Goal: Information Seeking & Learning: Learn about a topic

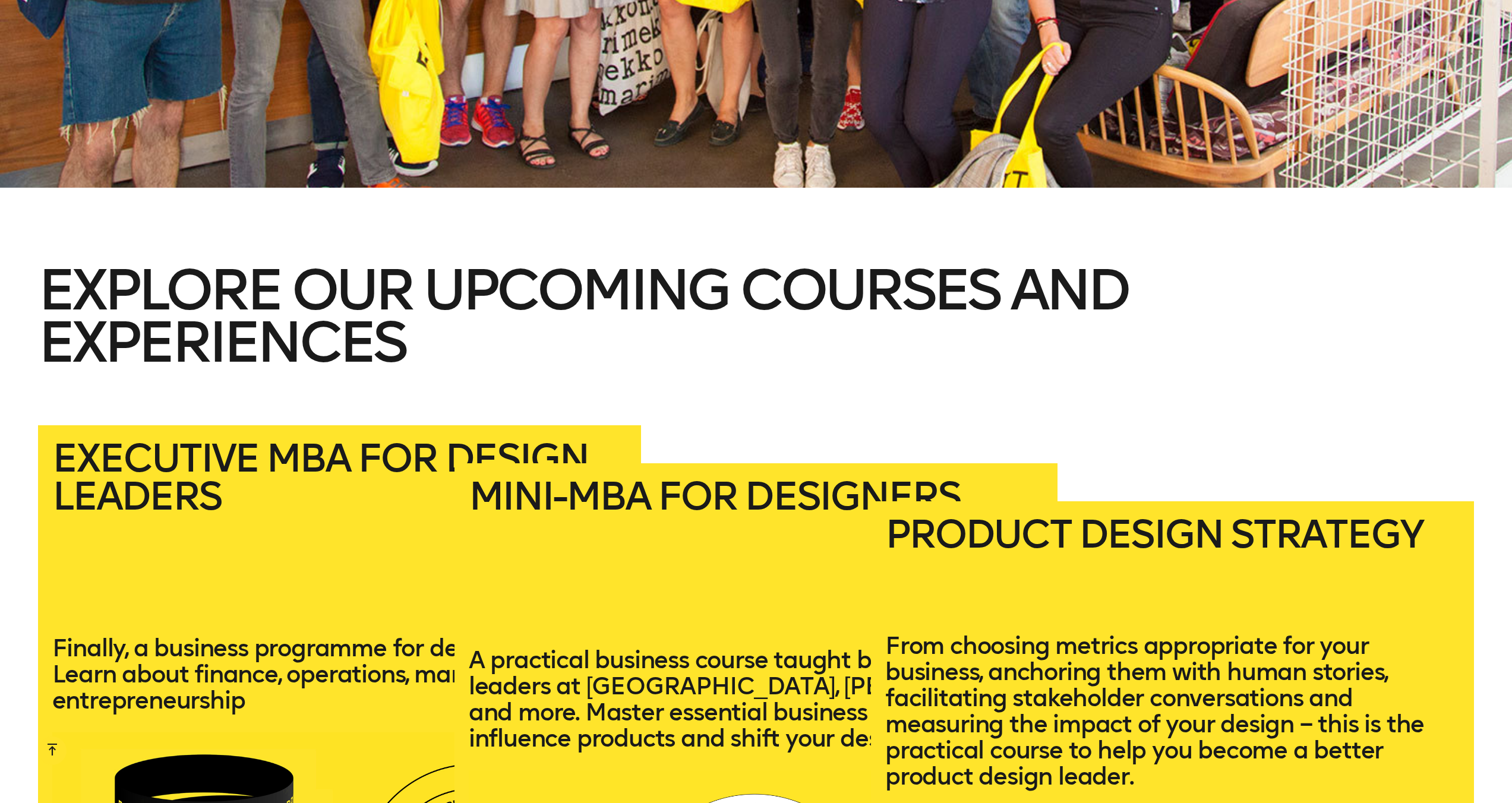
scroll to position [2529, 0]
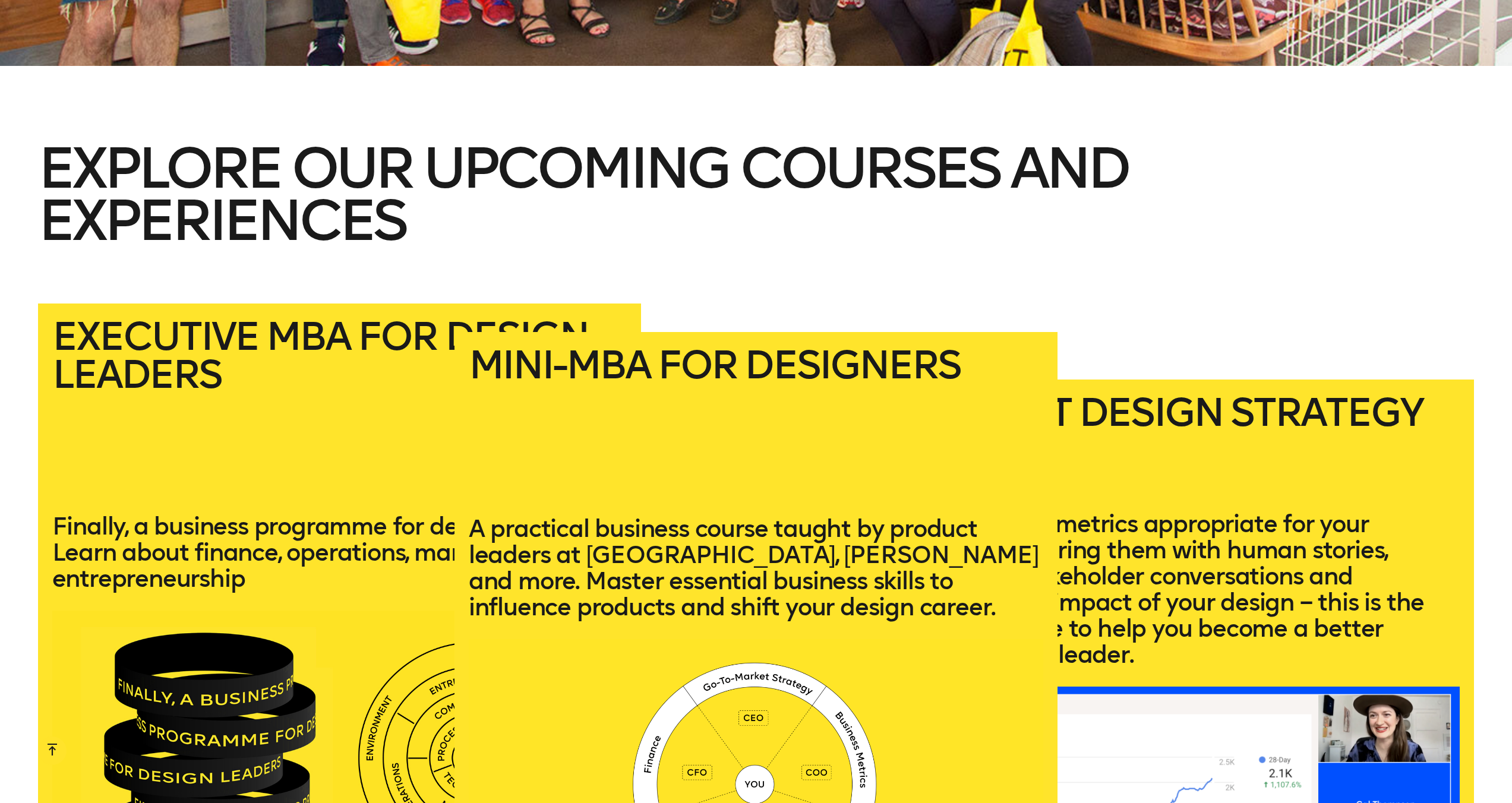
click at [728, 526] on p "A practical business course taught by product leaders at Uber, Deel and more. M…" at bounding box center [756, 568] width 574 height 105
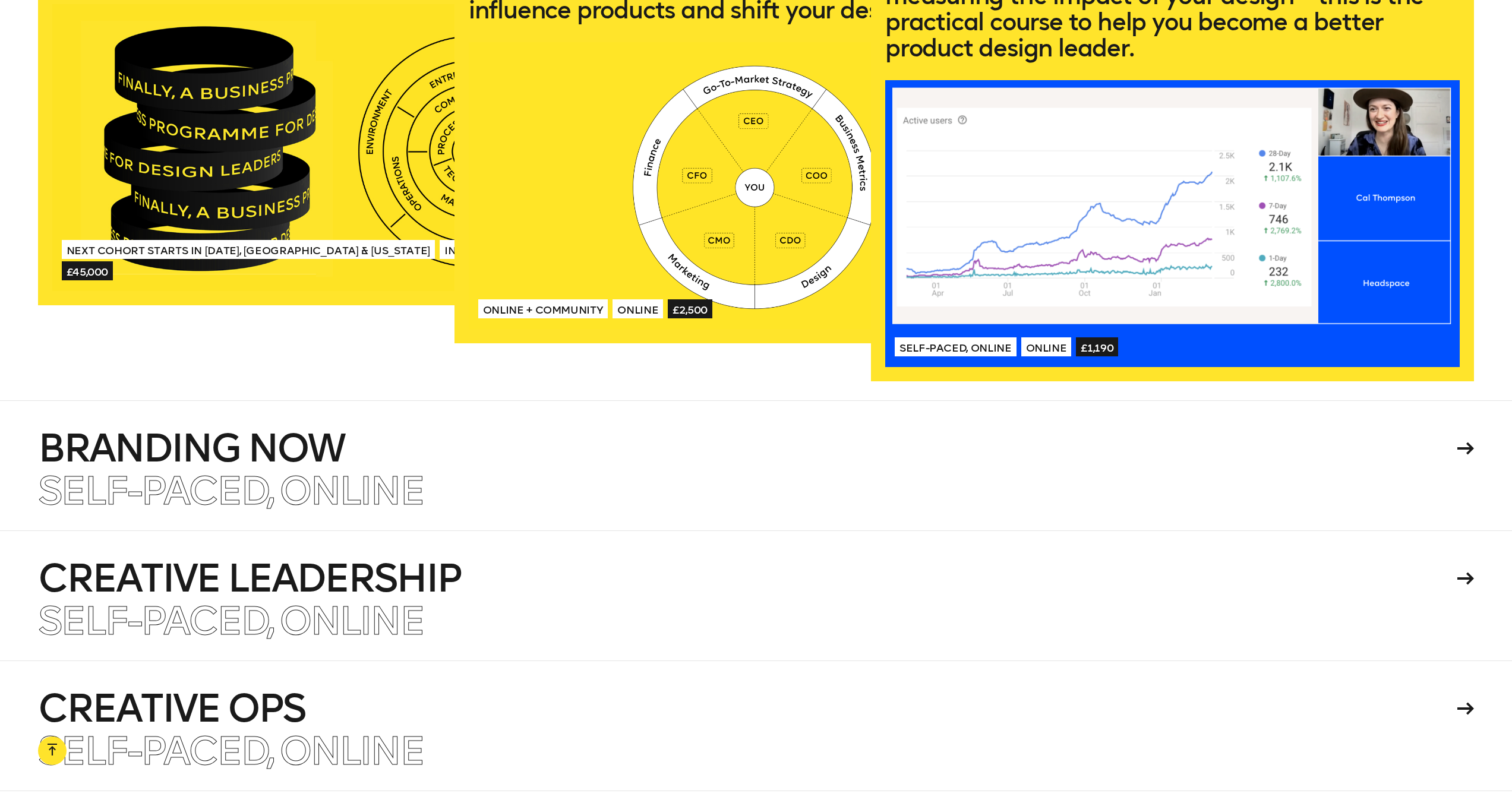
scroll to position [3369, 0]
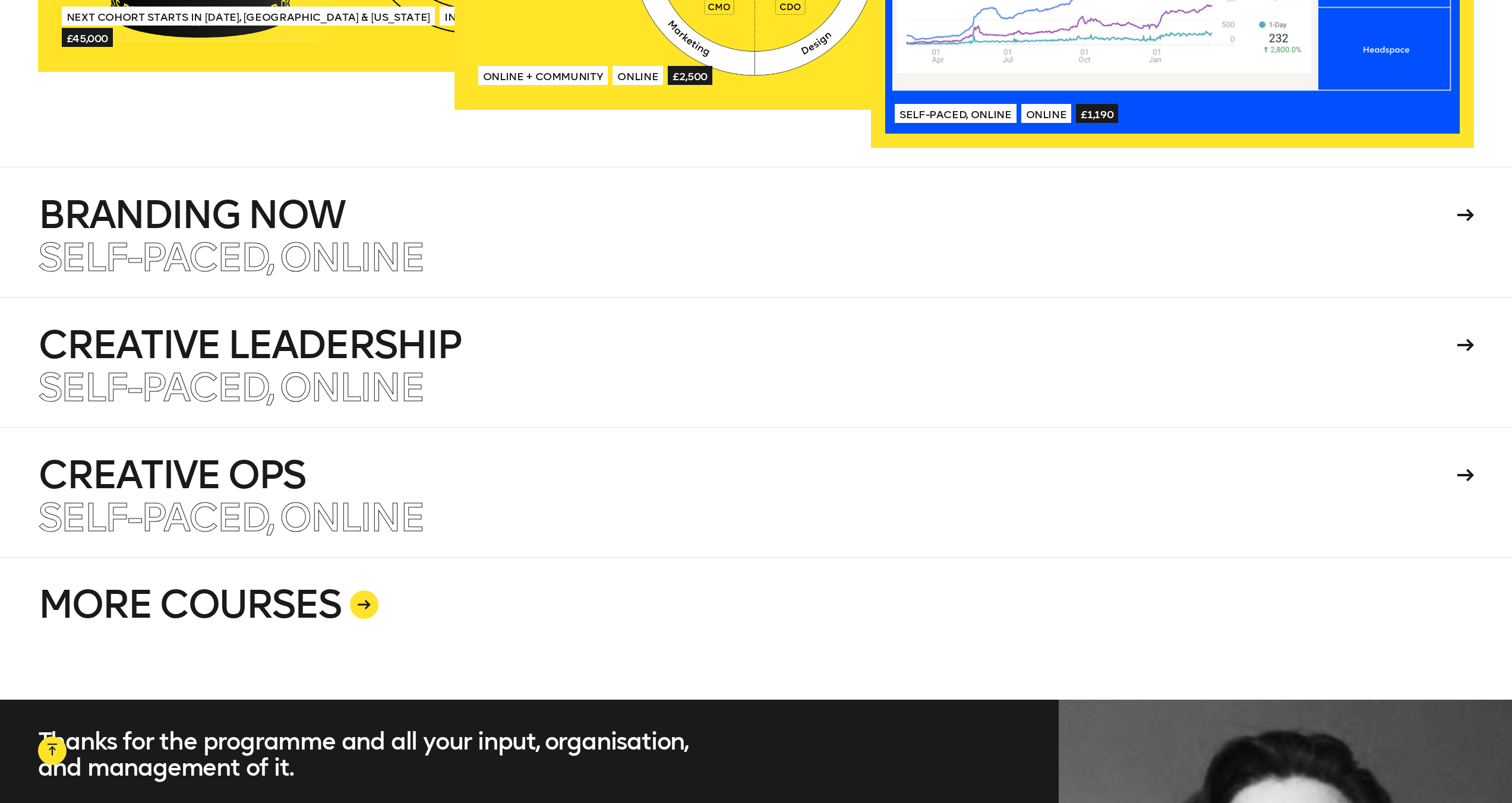
click at [355, 605] on div at bounding box center [364, 605] width 28 height 28
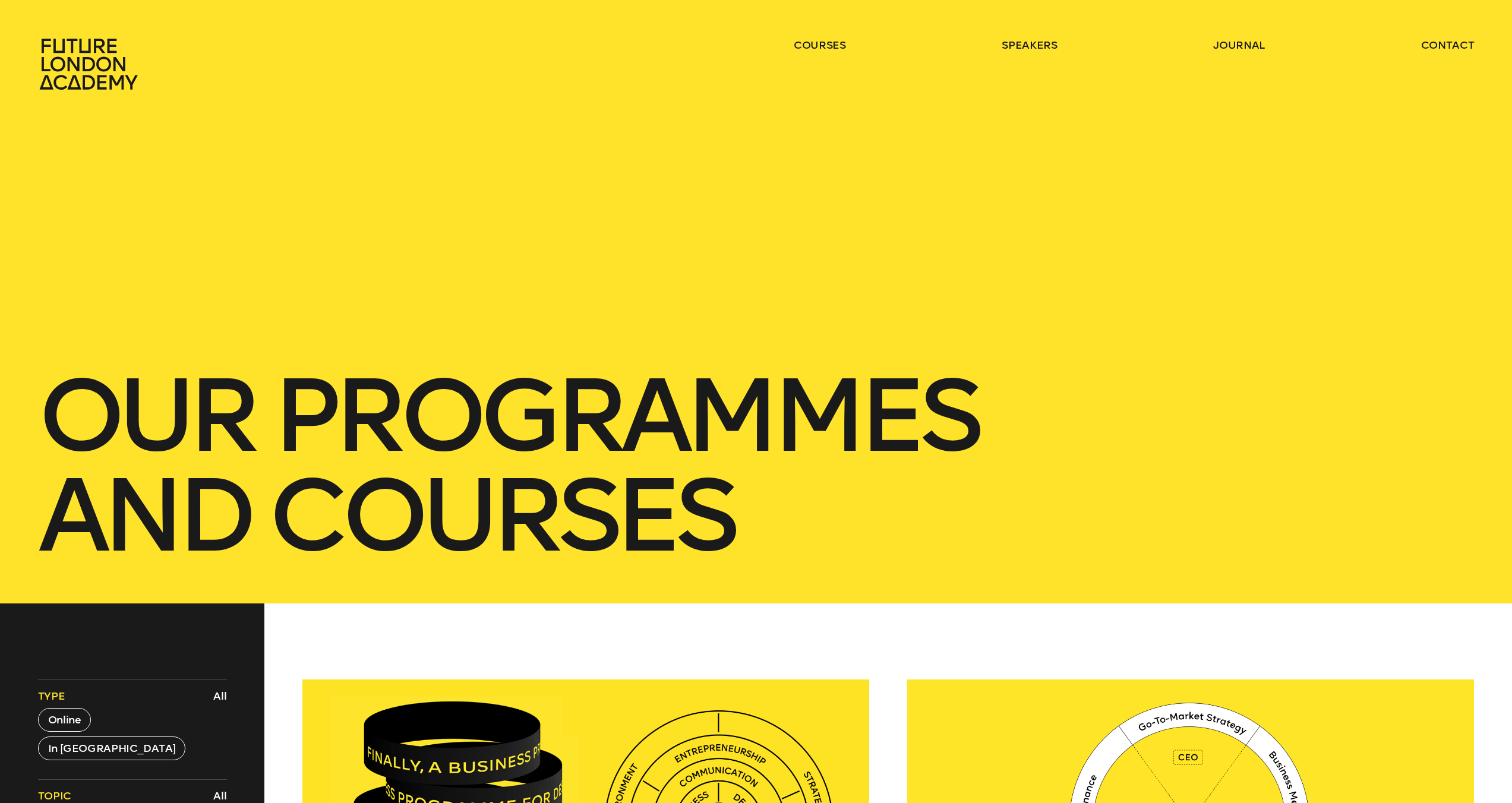
scroll to position [497, 0]
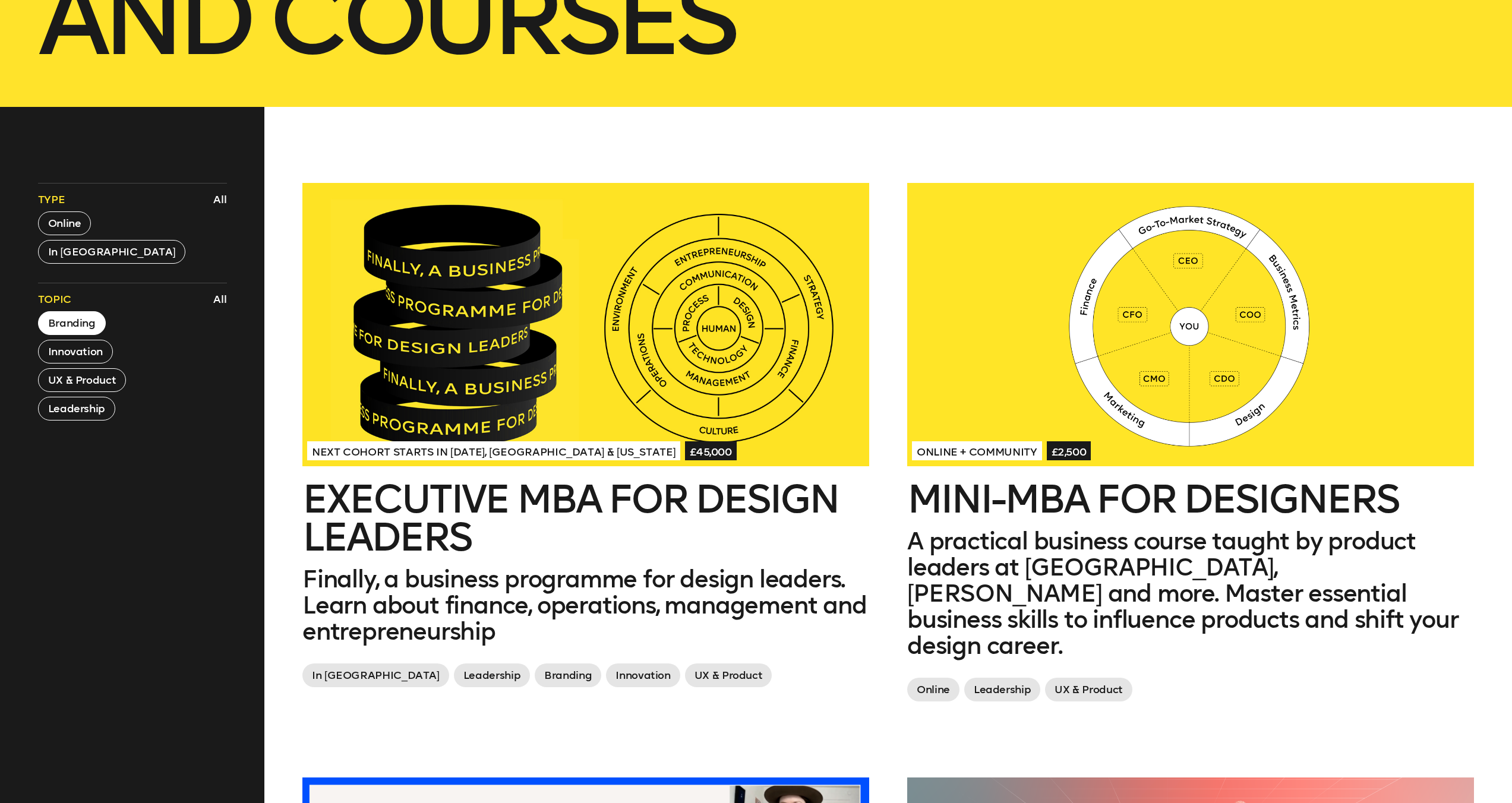
click at [83, 329] on button "Branding" at bounding box center [72, 323] width 68 height 24
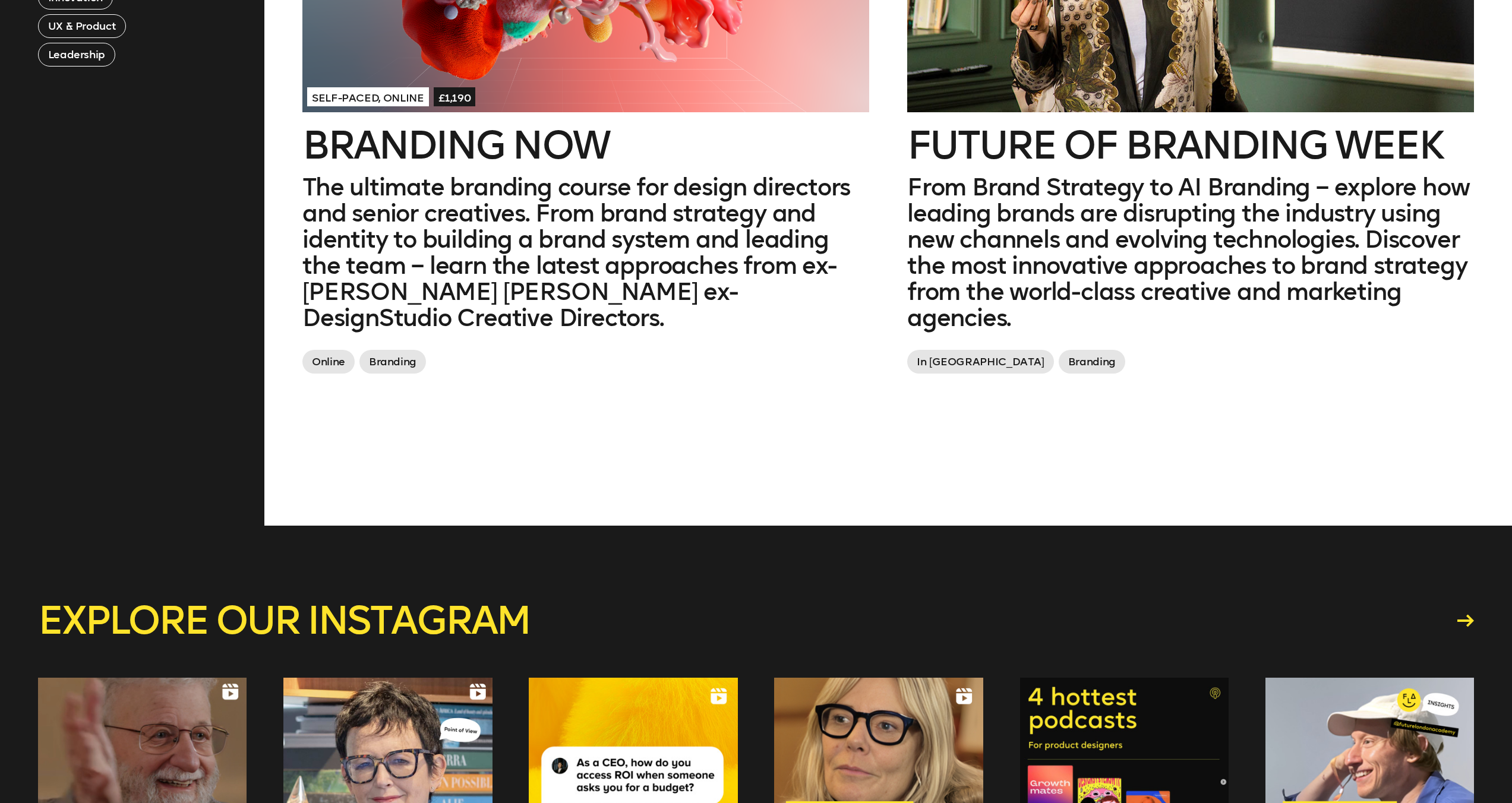
scroll to position [667, 0]
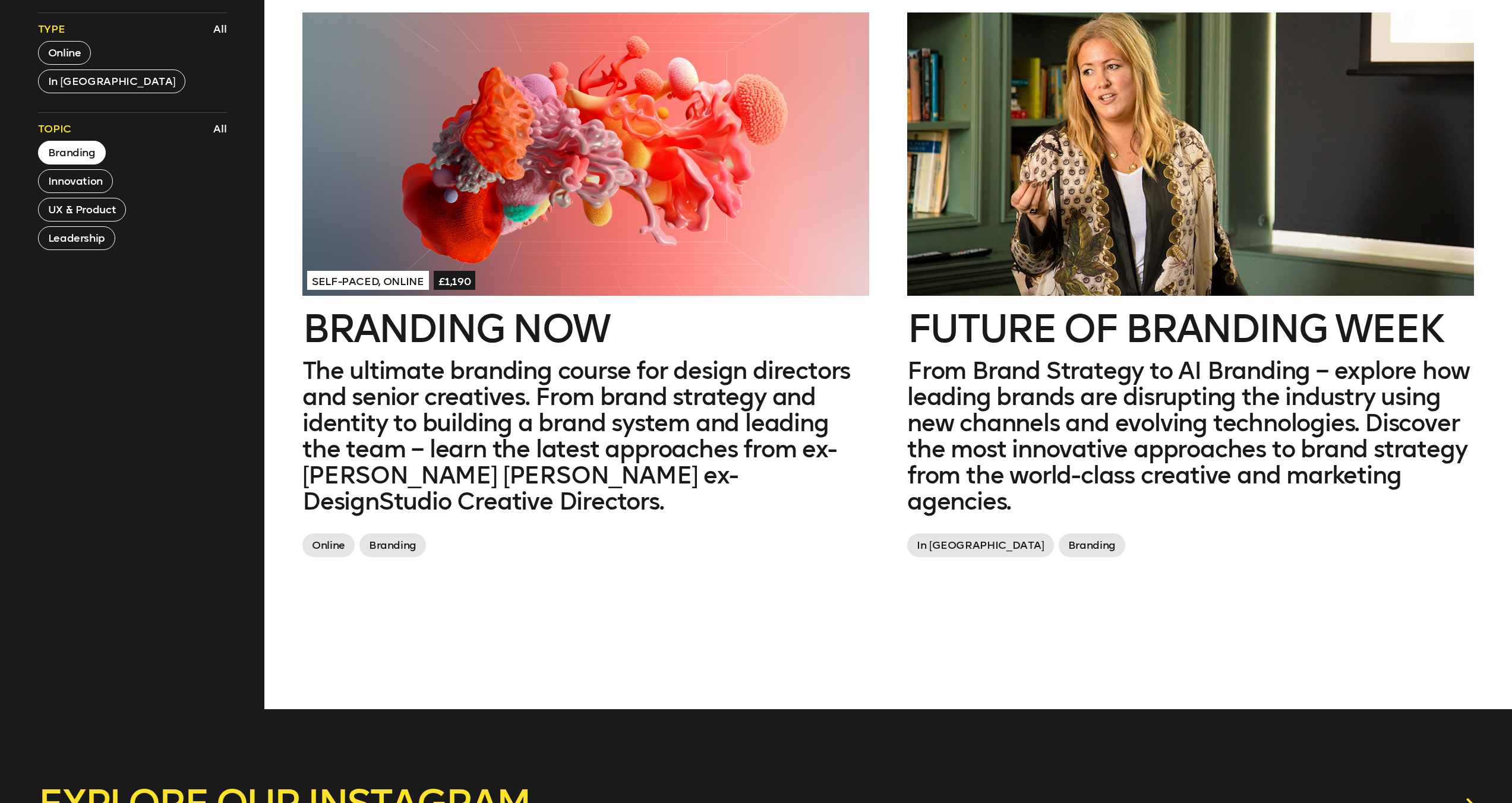
click at [84, 153] on button "Branding" at bounding box center [72, 152] width 68 height 24
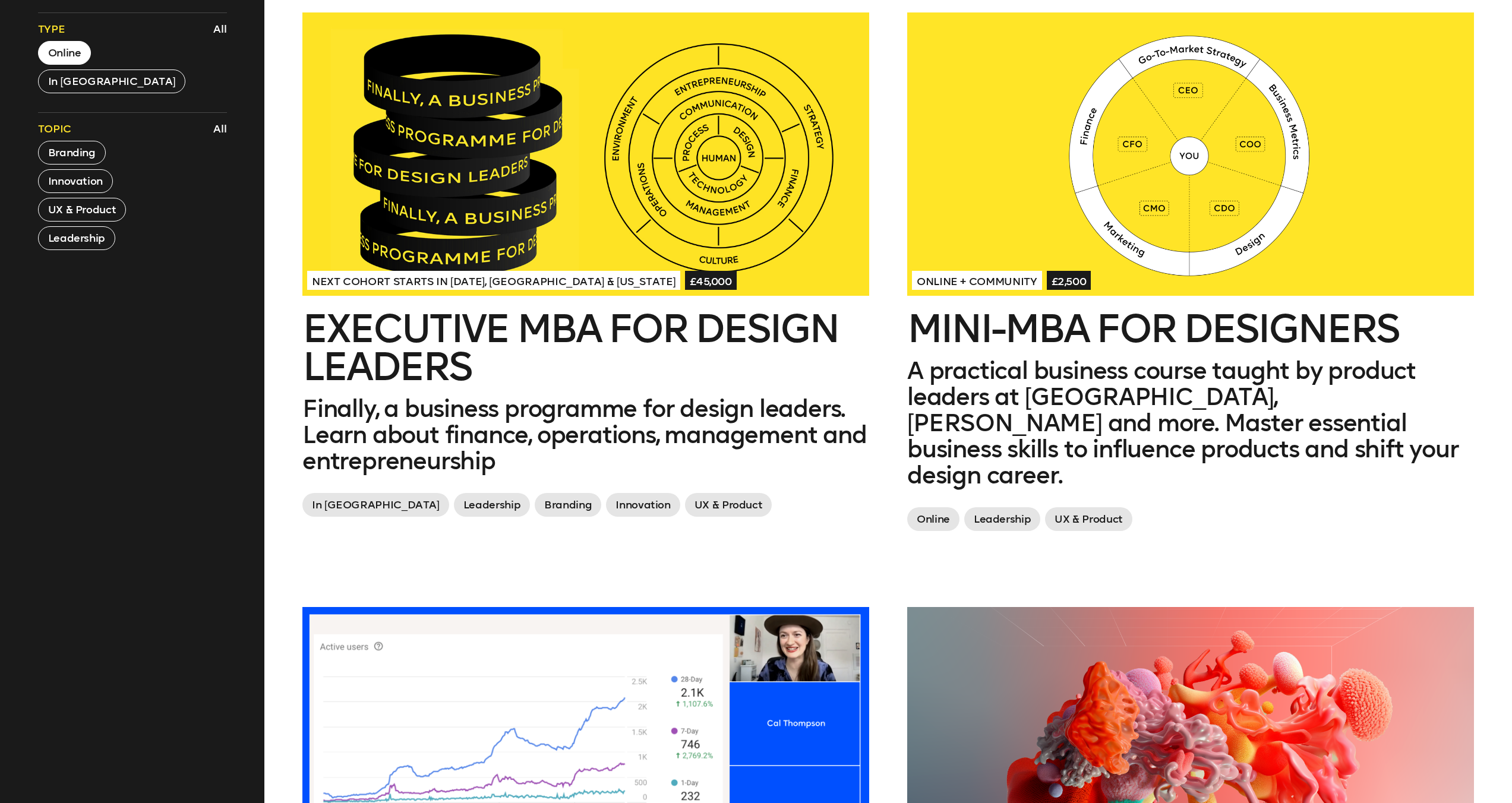
click at [76, 46] on button "Online" at bounding box center [65, 52] width 54 height 24
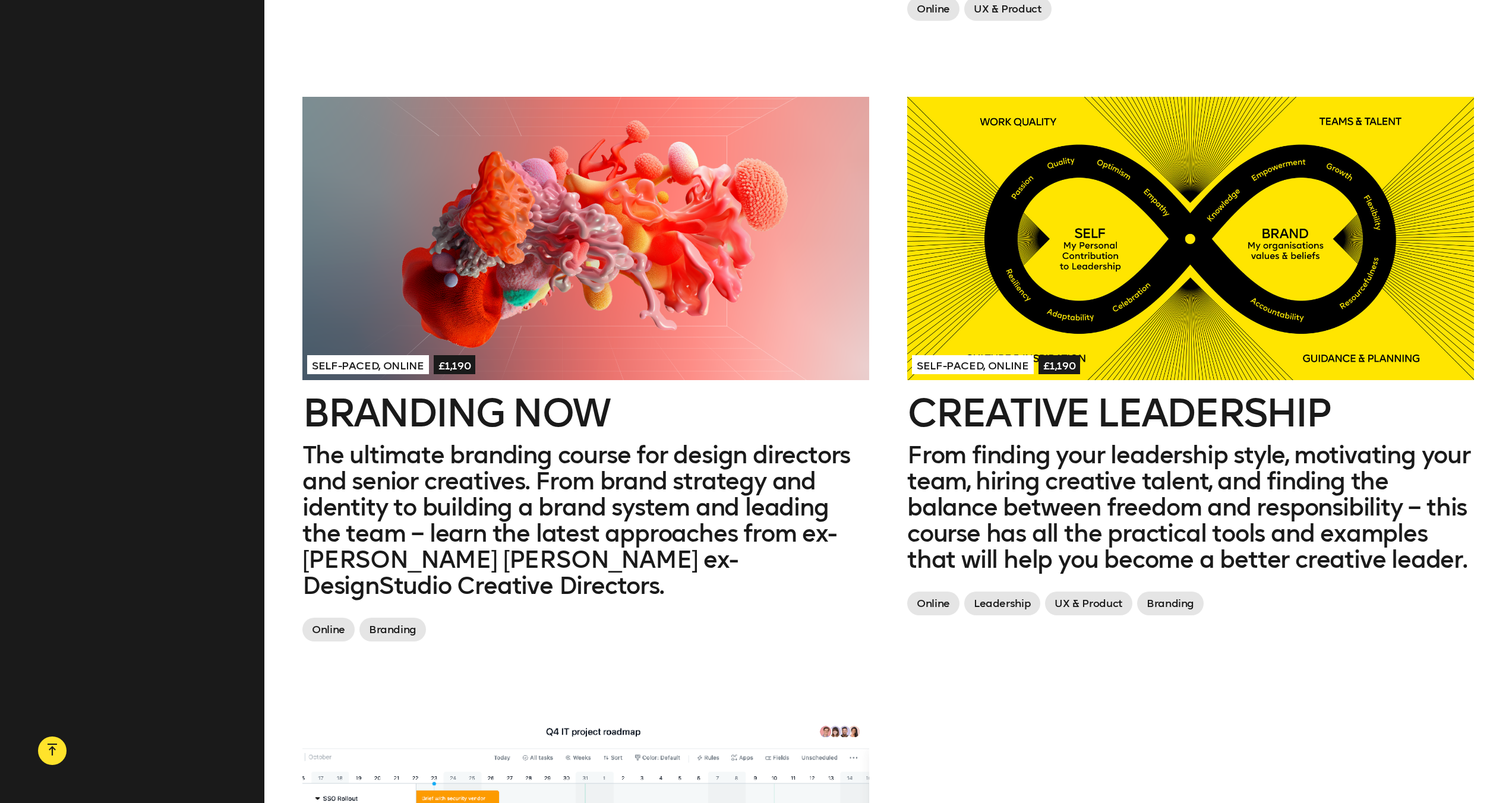
scroll to position [532, 0]
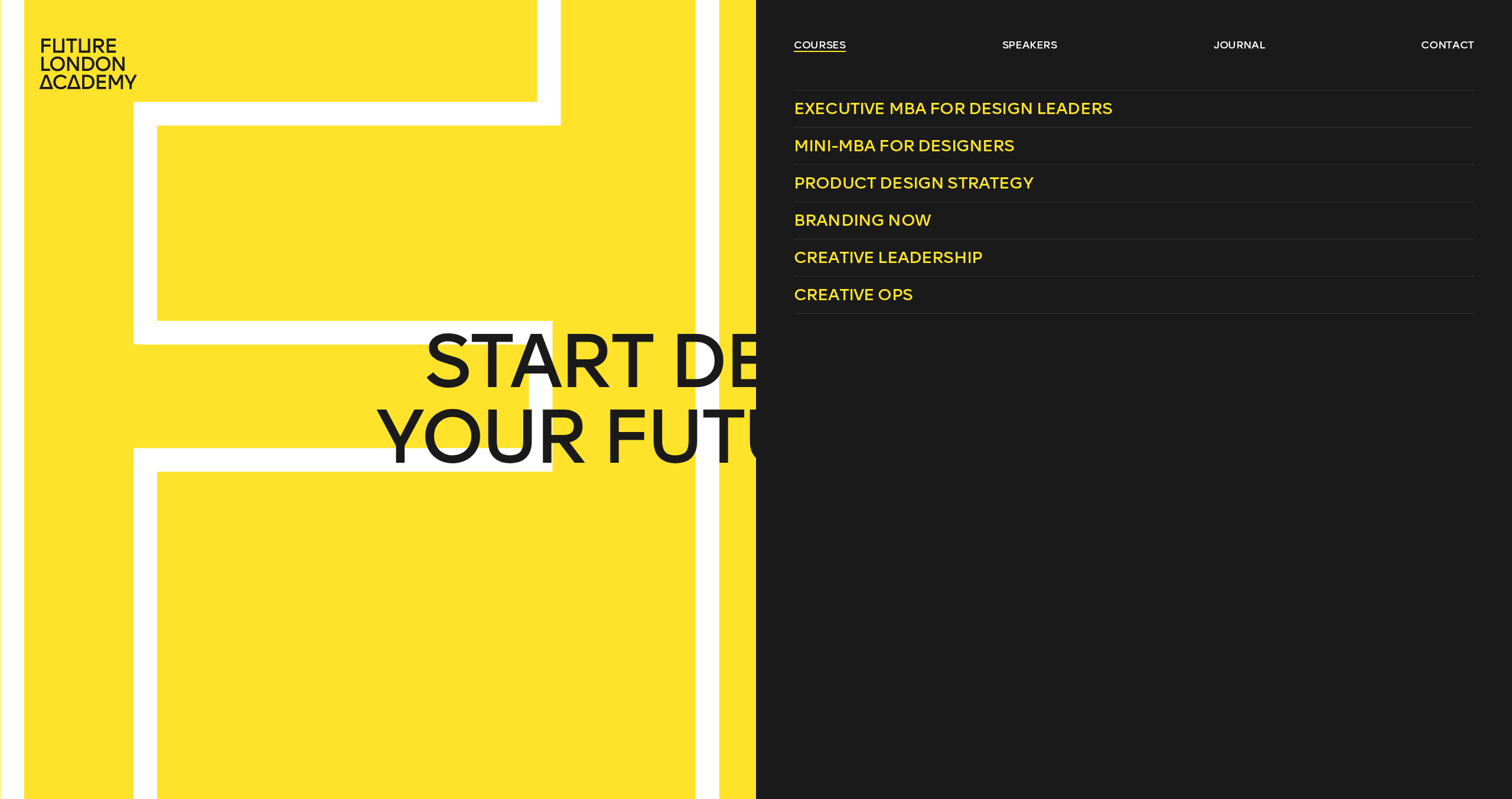
click at [812, 43] on link "courses" at bounding box center [819, 45] width 52 height 14
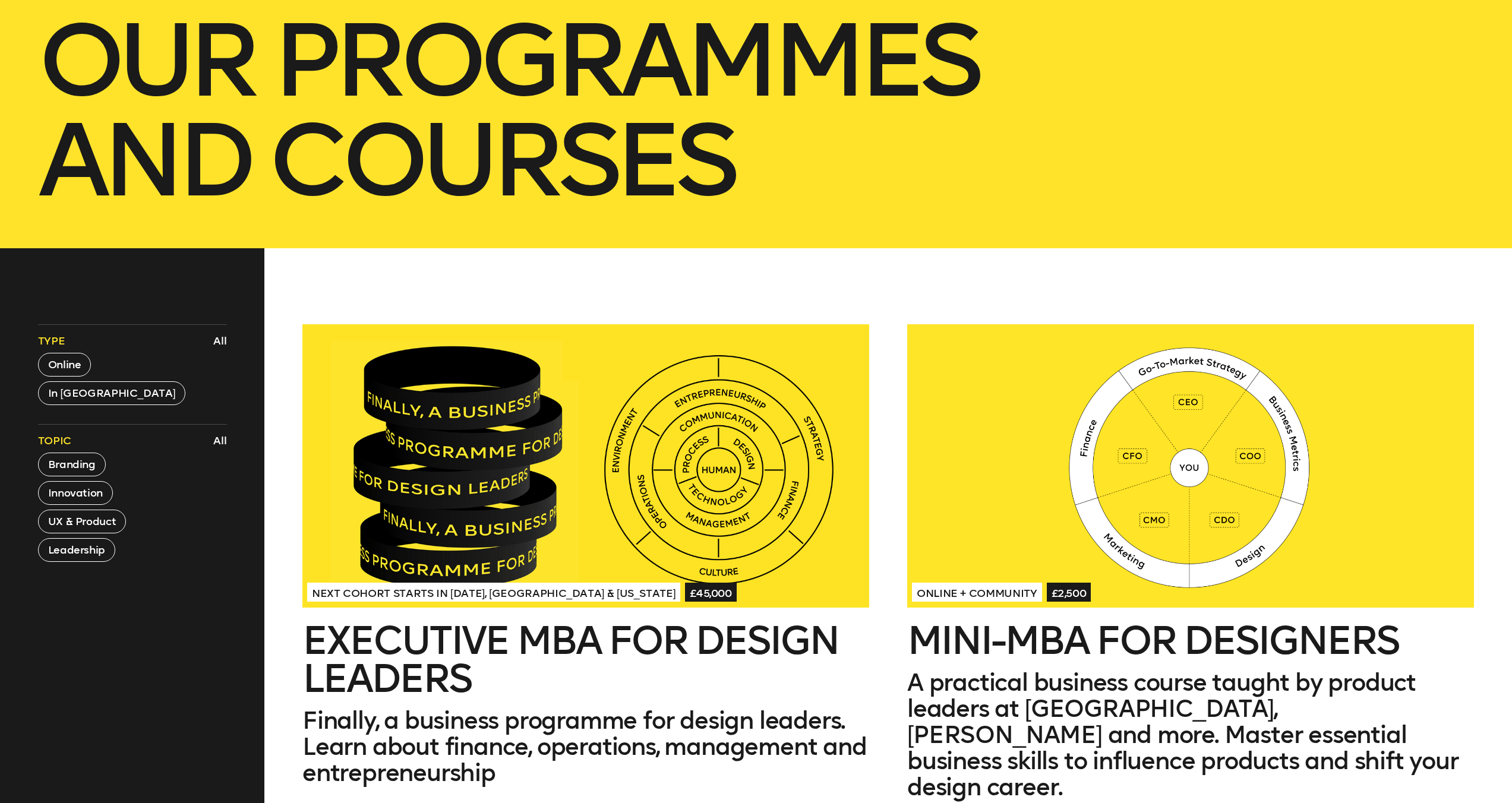
scroll to position [417, 0]
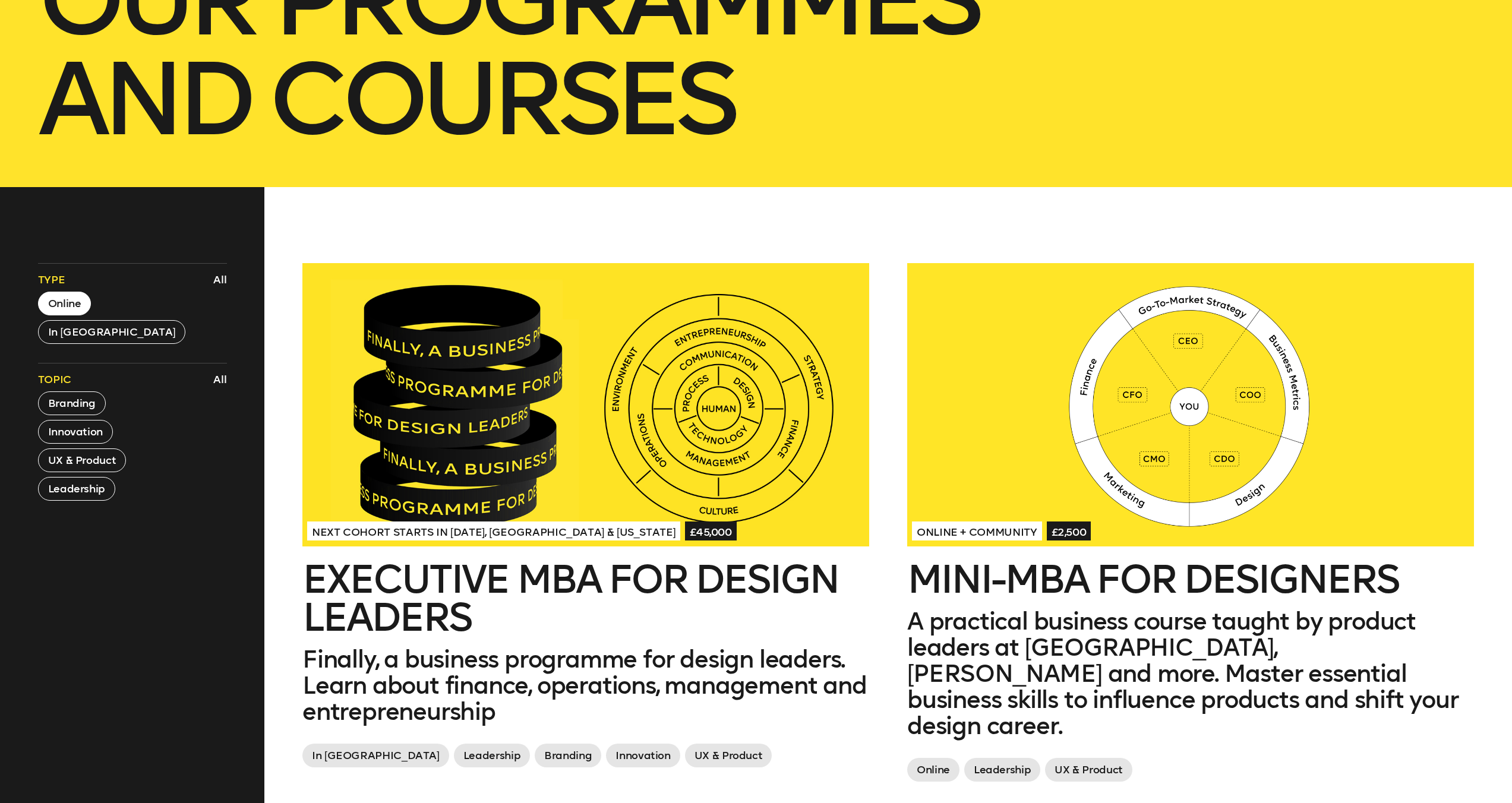
click at [67, 304] on button "Online" at bounding box center [65, 303] width 54 height 24
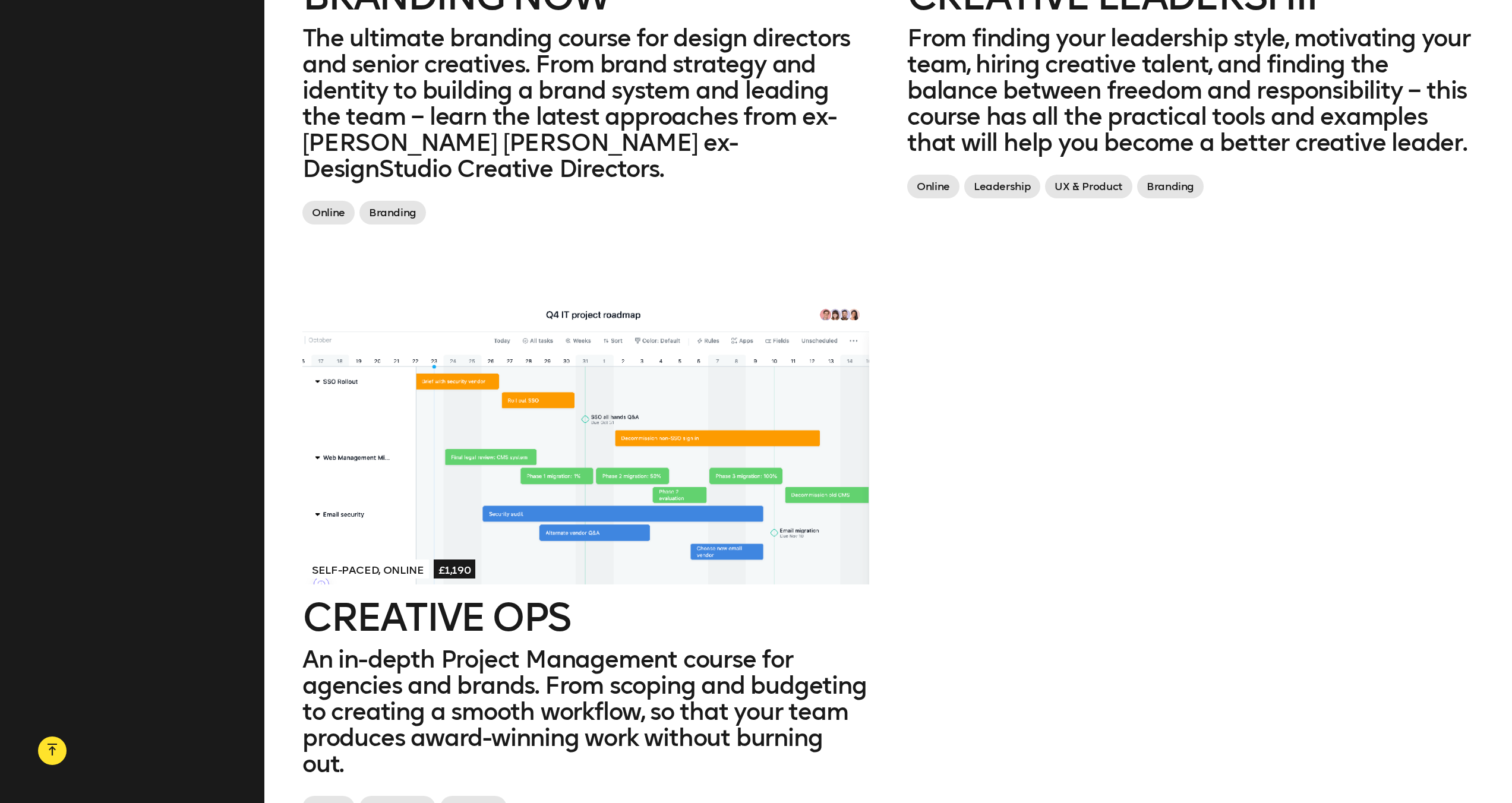
scroll to position [1766, 0]
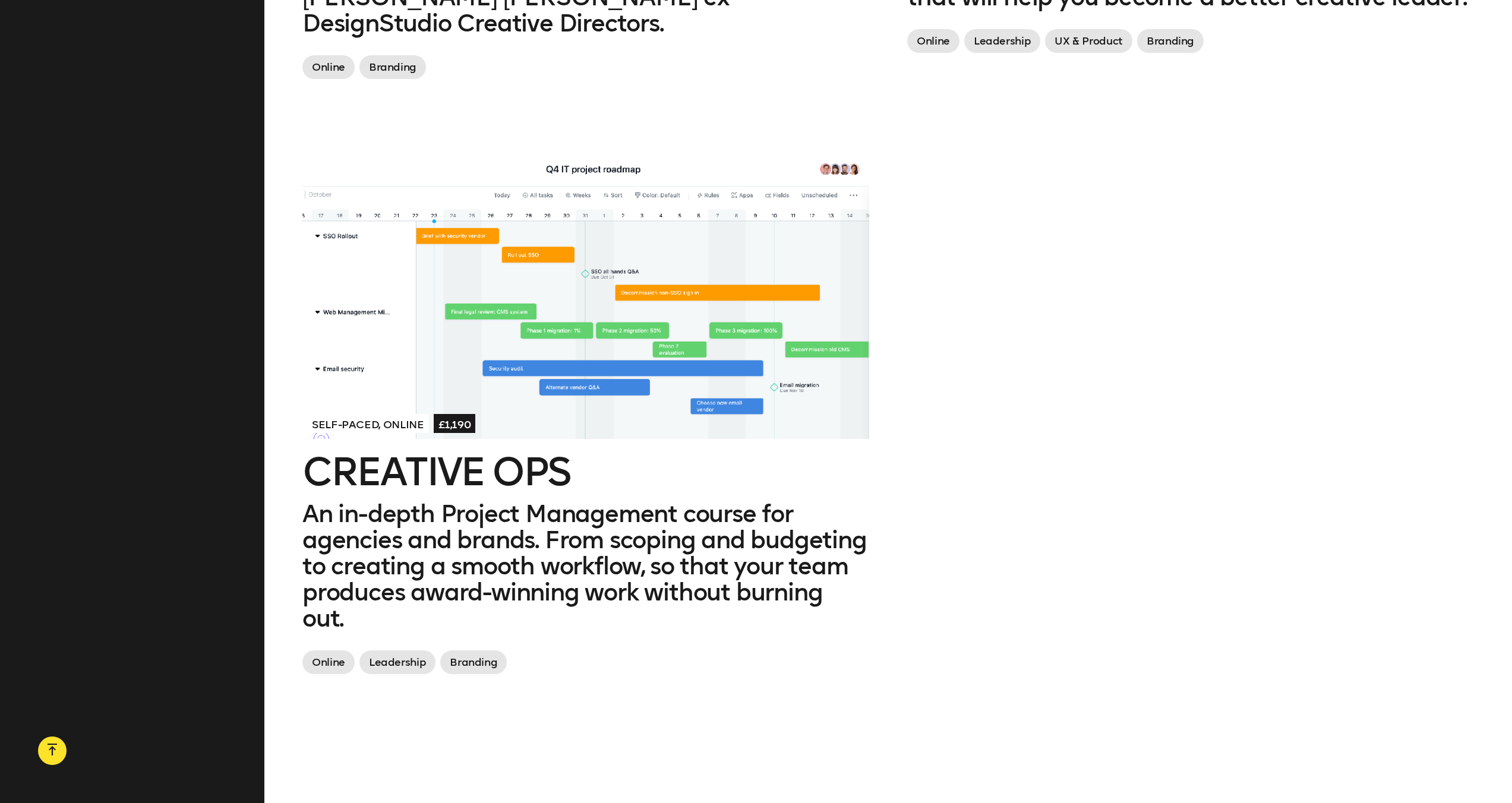
click at [565, 307] on div at bounding box center [586, 297] width 566 height 283
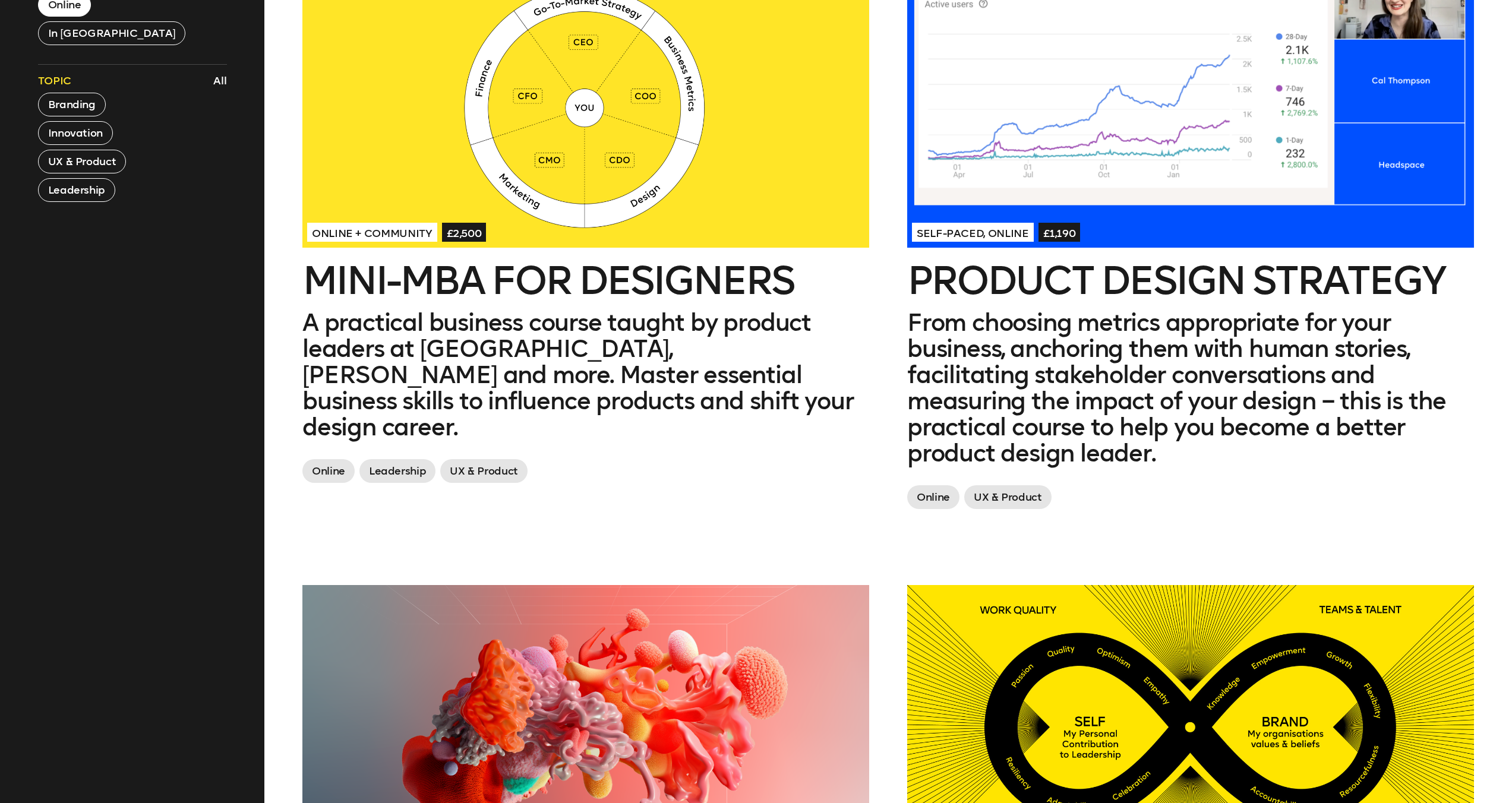
scroll to position [593, 0]
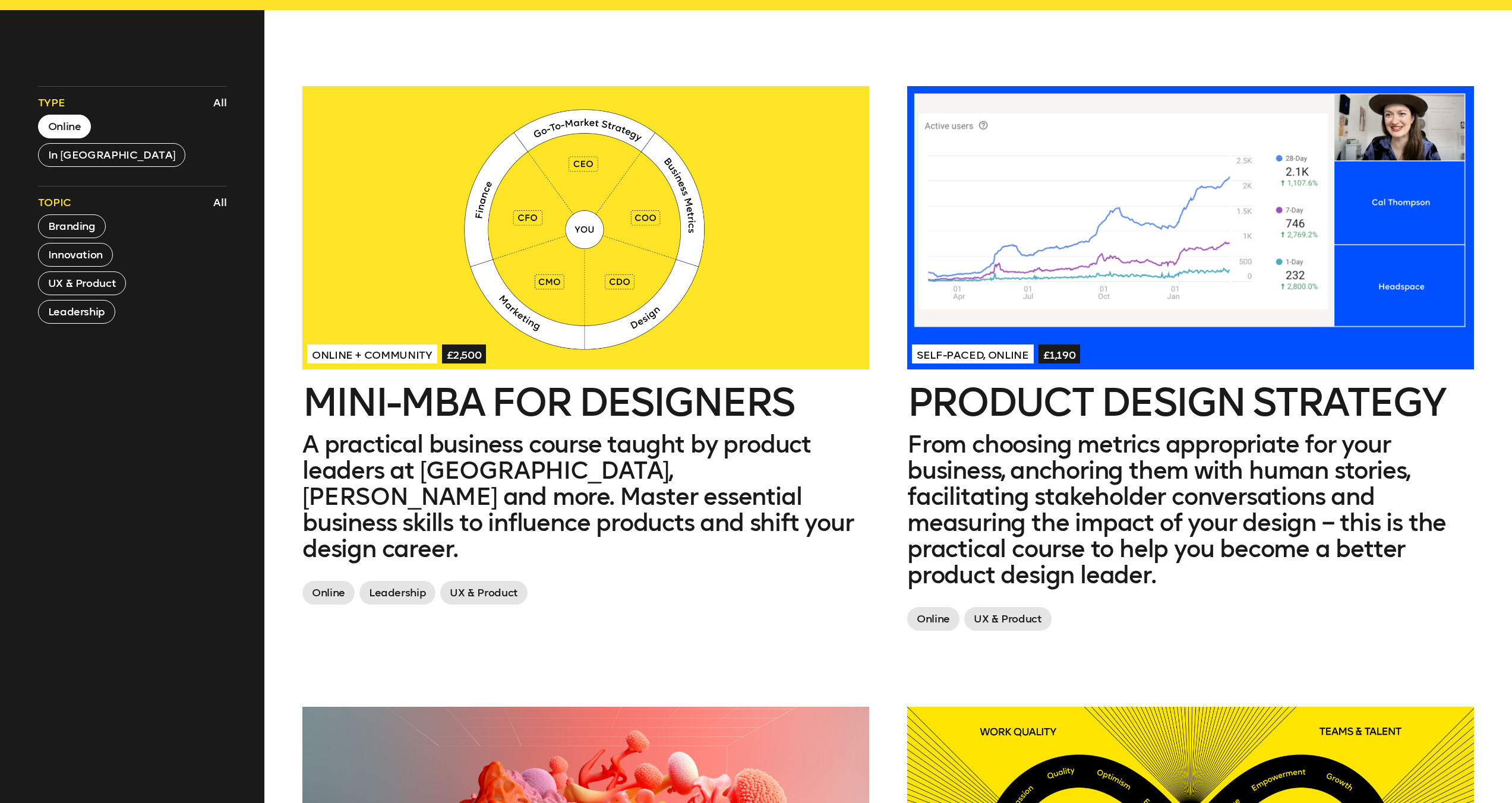
click at [612, 277] on div at bounding box center [586, 228] width 566 height 283
click at [1111, 271] on div at bounding box center [1190, 228] width 566 height 283
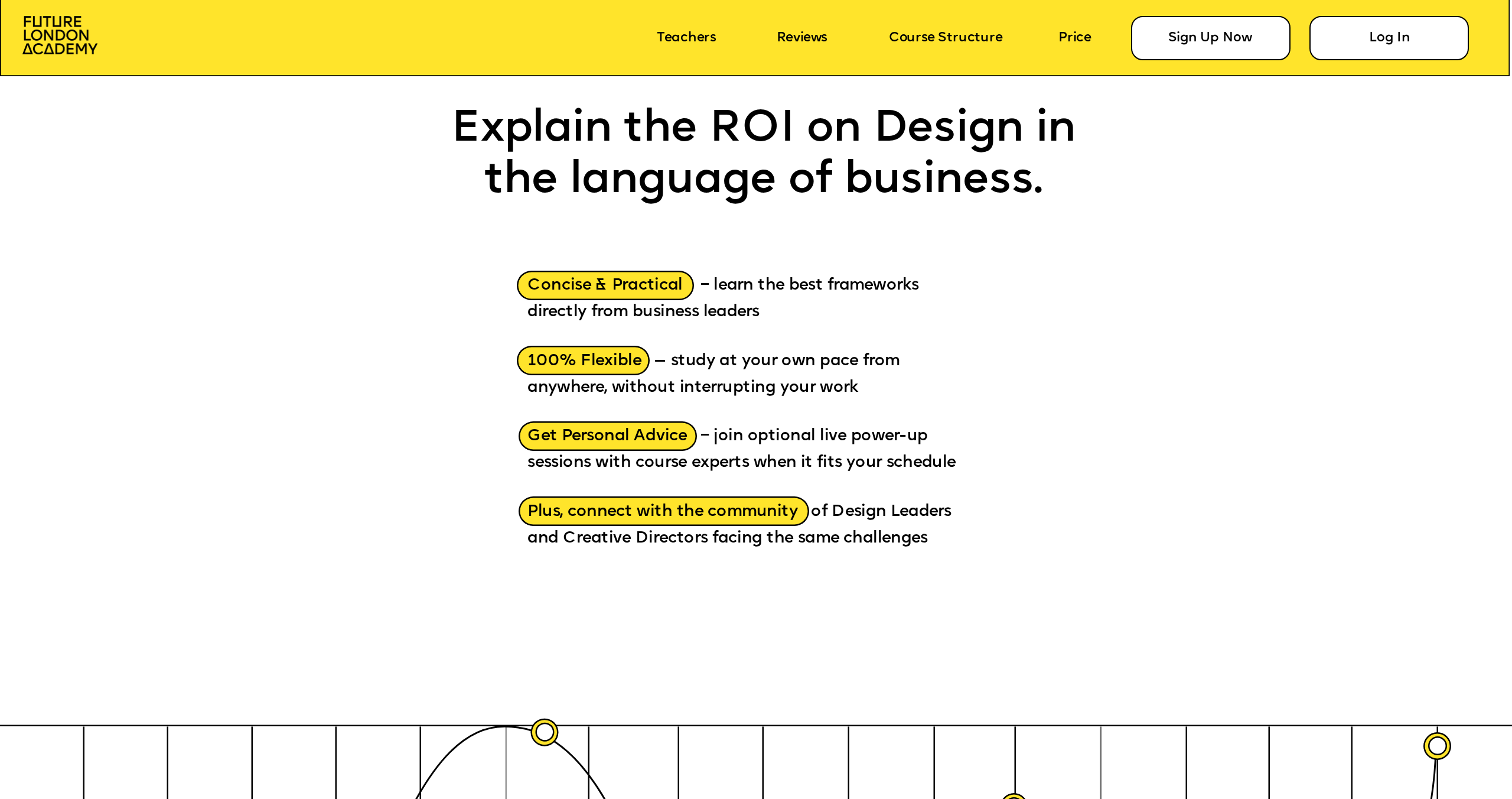
scroll to position [2274, 0]
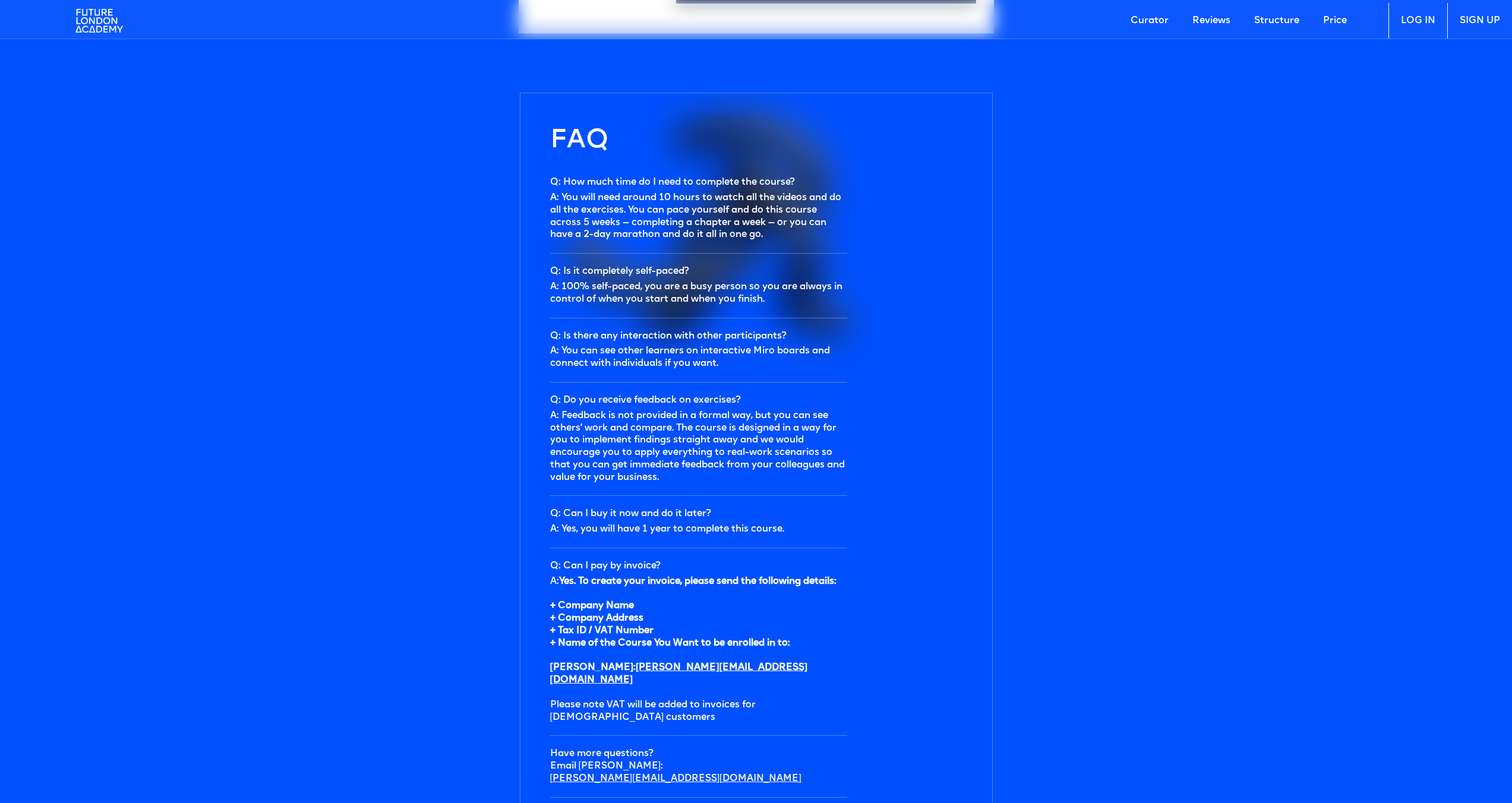
scroll to position [4146, 0]
